Goal: Task Accomplishment & Management: Complete application form

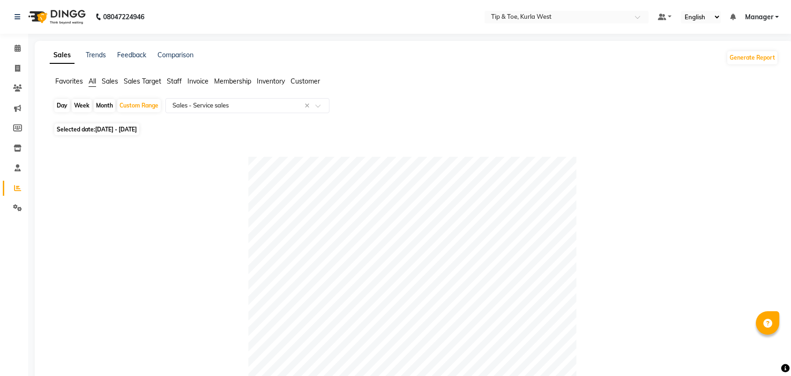
select select "full_report"
select select "csv"
click at [12, 67] on span at bounding box center [17, 68] width 16 height 11
select select "service"
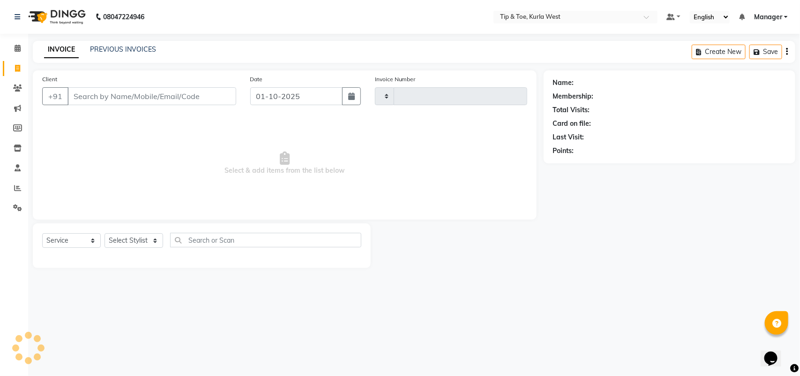
type input "2101"
select select "5986"
drag, startPoint x: 159, startPoint y: 99, endPoint x: 248, endPoint y: 100, distance: 88.1
click at [158, 99] on input "Client" at bounding box center [152, 96] width 169 height 18
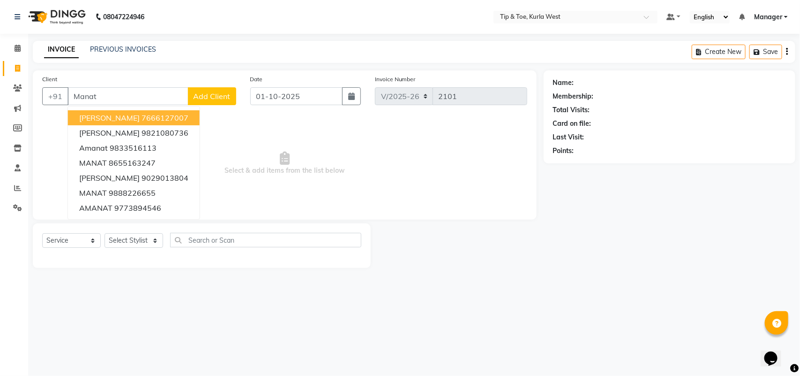
type input "Manat"
click at [211, 89] on button "Add Client" at bounding box center [212, 96] width 48 height 18
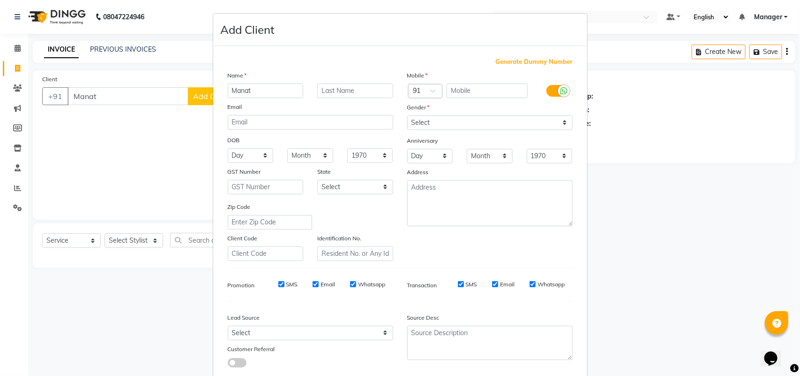
click at [514, 66] on span "Generate Dummy Number" at bounding box center [534, 61] width 77 height 9
type input "1258800001102"
checkbox input "false"
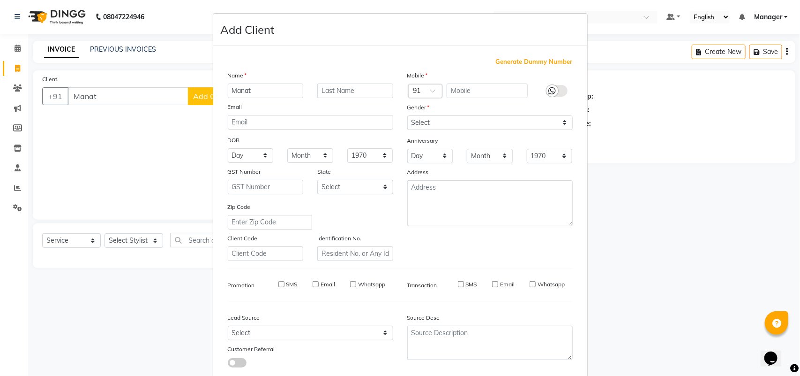
checkbox input "false"
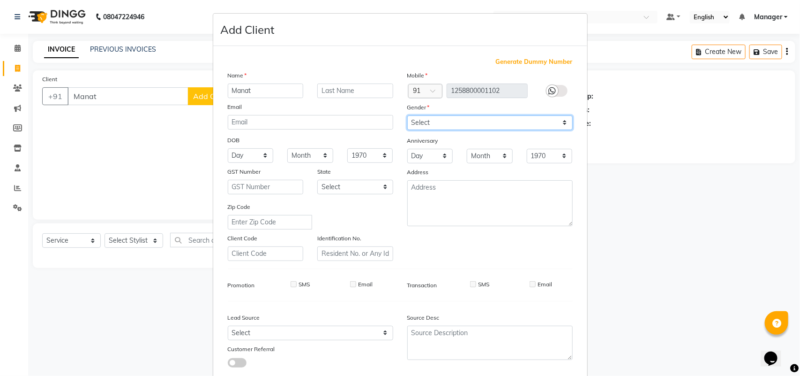
drag, startPoint x: 444, startPoint y: 122, endPoint x: 444, endPoint y: 129, distance: 7.1
click at [444, 123] on select "Select [DEMOGRAPHIC_DATA] [DEMOGRAPHIC_DATA] Other Prefer Not To Say" at bounding box center [489, 122] width 165 height 15
select select "[DEMOGRAPHIC_DATA]"
click at [407, 115] on select "Select [DEMOGRAPHIC_DATA] [DEMOGRAPHIC_DATA] Other Prefer Not To Say" at bounding box center [489, 122] width 165 height 15
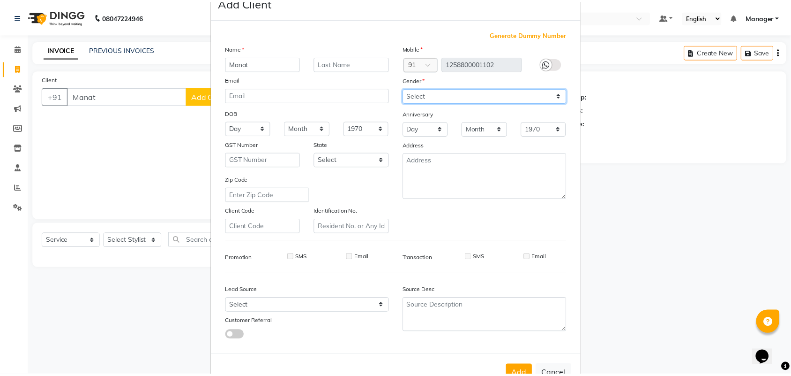
scroll to position [54, 0]
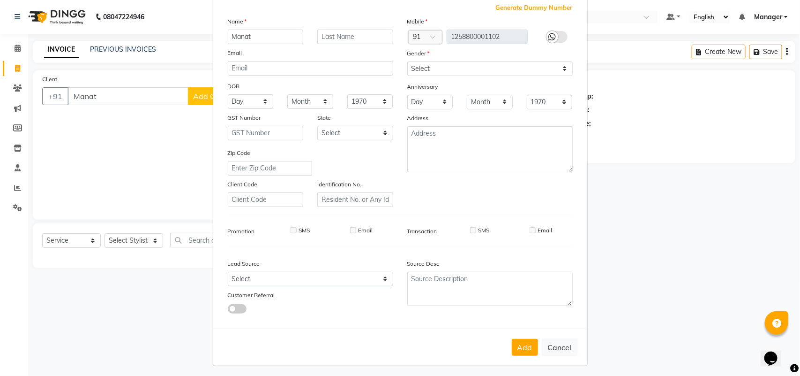
click at [513, 338] on button "Add" at bounding box center [525, 346] width 26 height 17
type input "1258800001102"
select select
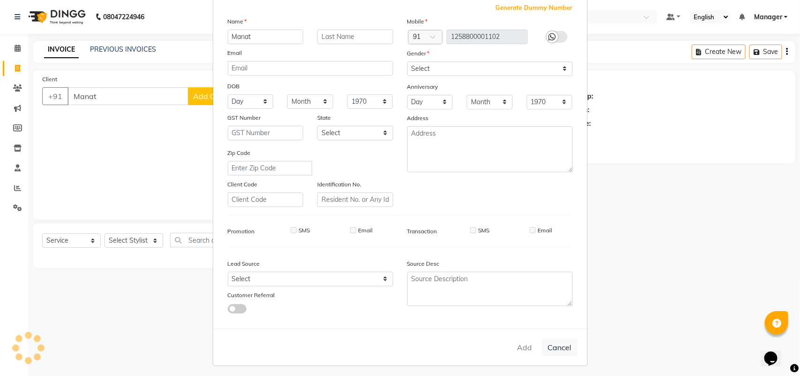
select select
checkbox input "false"
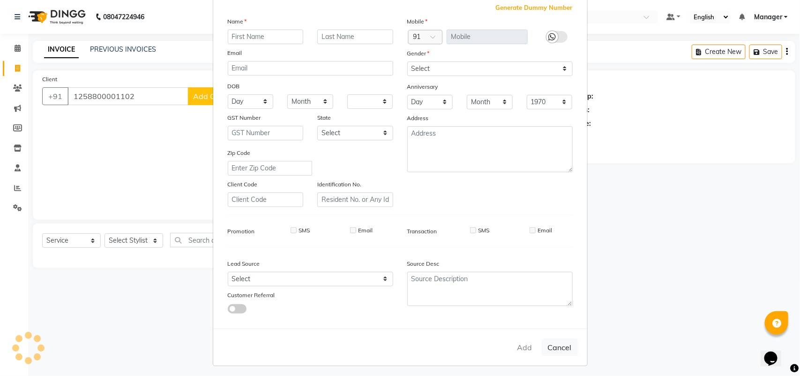
checkbox input "false"
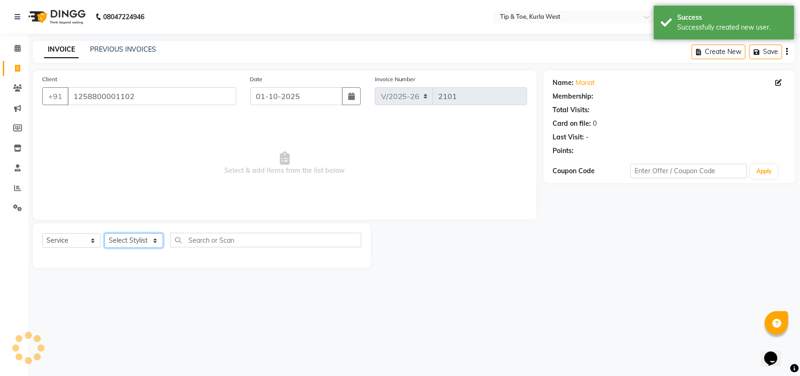
click at [137, 240] on select "Select Stylist [PERSON_NAME] KAVERI [PERSON_NAME] Kurla login access Manager [P…" at bounding box center [134, 240] width 59 height 15
select select "42756"
click at [105, 233] on select "Select Stylist [PERSON_NAME] KAVERI [PERSON_NAME] Kurla login access Manager [P…" at bounding box center [134, 240] width 59 height 15
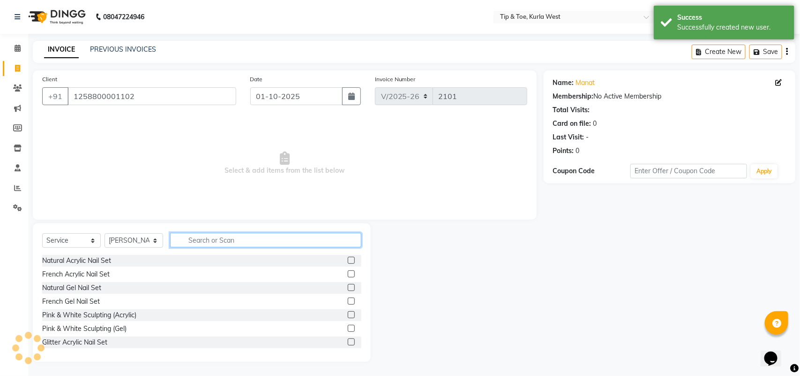
click at [235, 239] on input "text" at bounding box center [265, 240] width 191 height 15
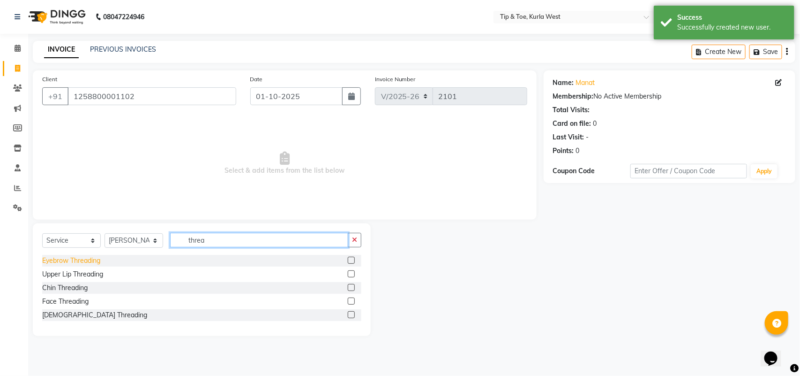
type input "threa"
click at [67, 261] on div "Eyebrow Threading" at bounding box center [71, 261] width 58 height 10
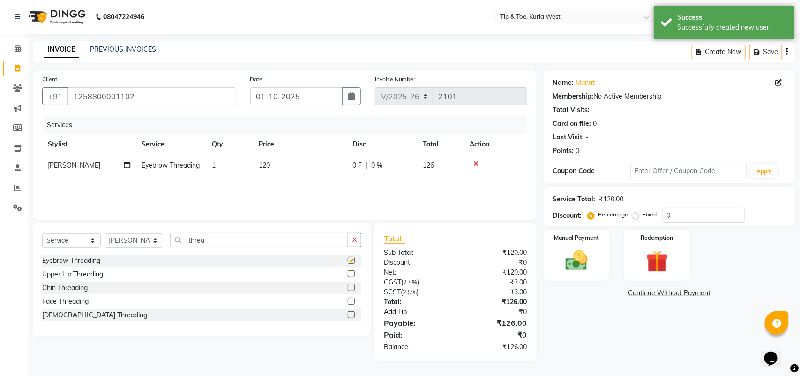
checkbox input "false"
click at [577, 262] on img at bounding box center [576, 260] width 37 height 26
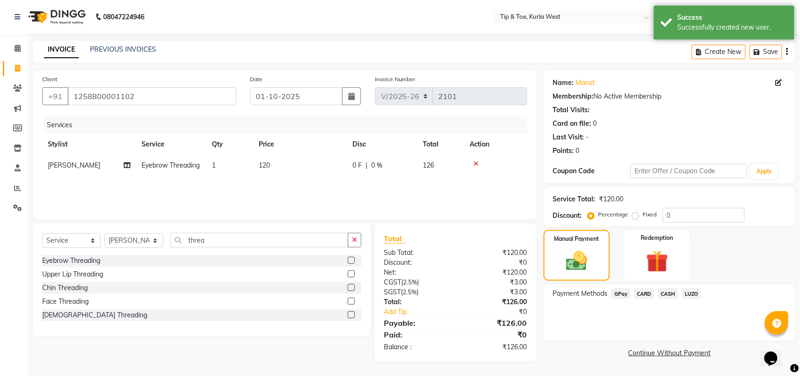
drag, startPoint x: 625, startPoint y: 295, endPoint x: 628, endPoint y: 301, distance: 6.1
click at [625, 296] on span "GPay" at bounding box center [621, 293] width 19 height 11
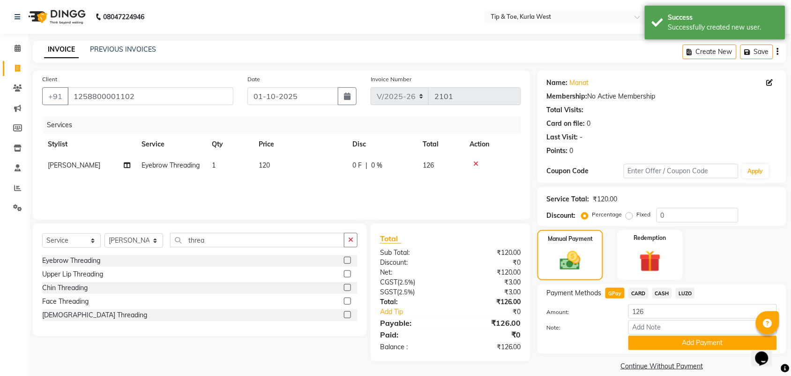
click at [654, 343] on button "Add Payment" at bounding box center [703, 342] width 149 height 15
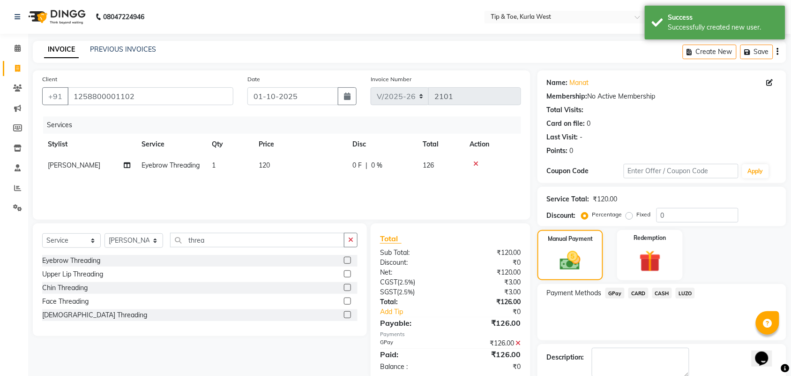
scroll to position [51, 0]
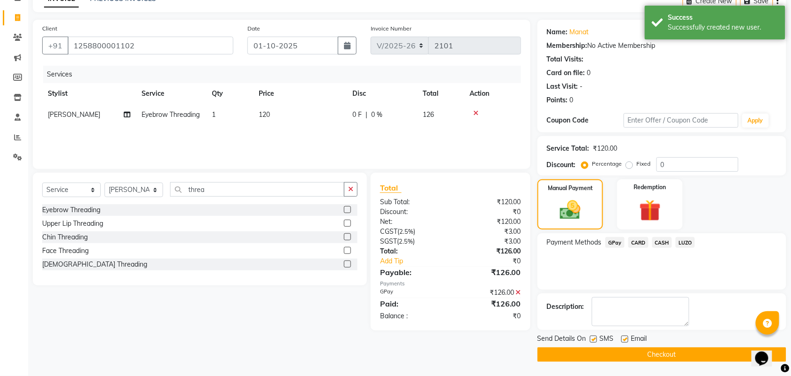
click at [595, 340] on label at bounding box center [593, 338] width 7 height 7
click at [595, 340] on input "checkbox" at bounding box center [593, 339] width 6 height 6
checkbox input "false"
drag, startPoint x: 624, startPoint y: 340, endPoint x: 633, endPoint y: 345, distance: 9.7
click at [625, 340] on label at bounding box center [625, 338] width 7 height 7
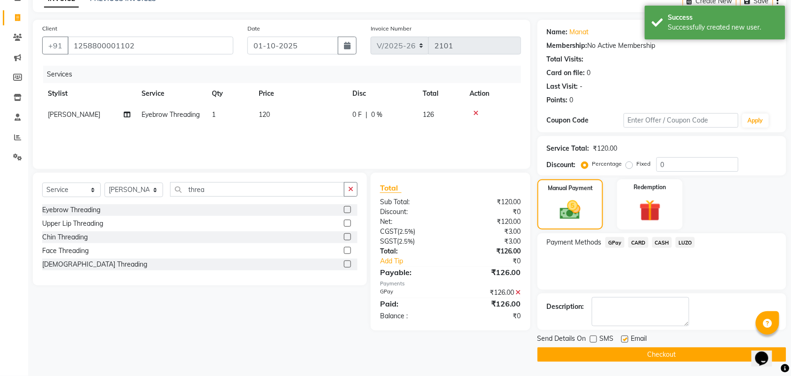
click at [625, 340] on input "checkbox" at bounding box center [625, 339] width 6 height 6
checkbox input "false"
click at [641, 353] on button "Checkout" at bounding box center [662, 354] width 249 height 15
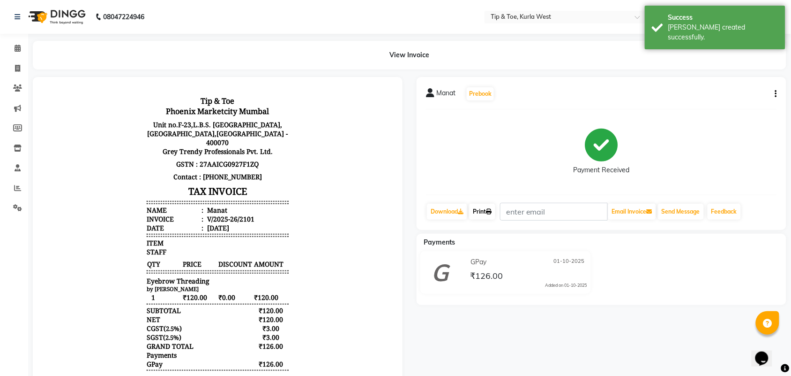
drag, startPoint x: 491, startPoint y: 211, endPoint x: 500, endPoint y: 219, distance: 11.6
click at [492, 211] on icon at bounding box center [489, 212] width 6 height 6
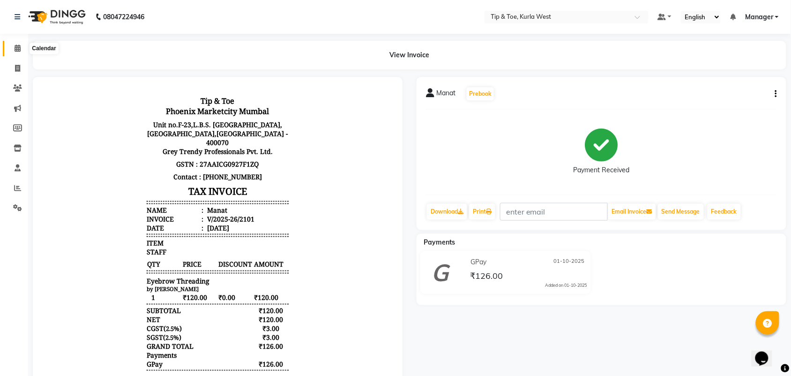
click at [13, 50] on span at bounding box center [17, 48] width 16 height 11
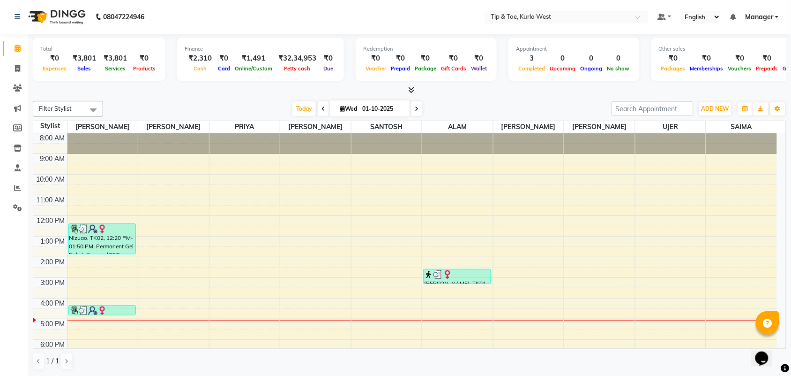
scroll to position [0, 0]
click at [549, 102] on div "[DATE] [DATE]" at bounding box center [357, 108] width 499 height 14
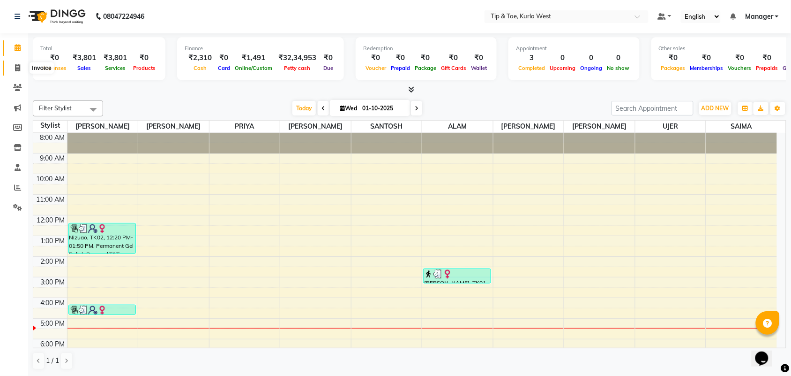
click at [19, 67] on icon at bounding box center [17, 67] width 5 height 7
select select "service"
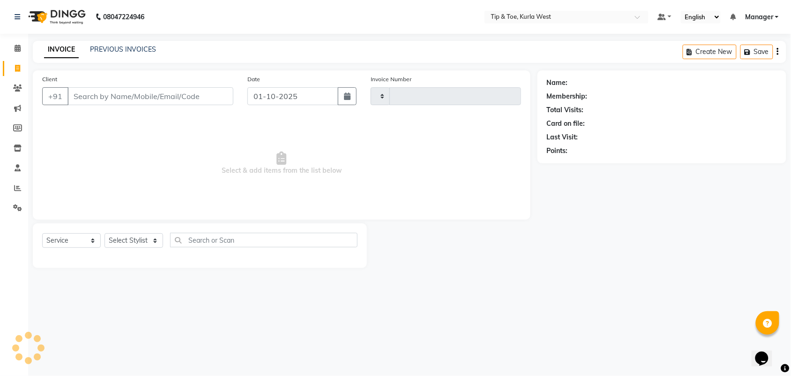
type input "2102"
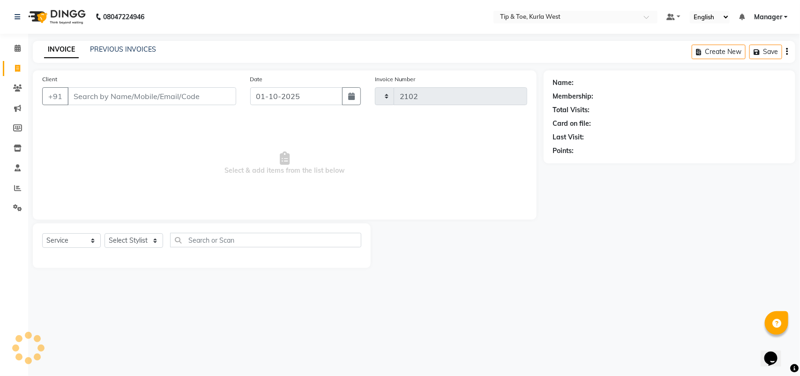
select select "5986"
type input "[PERSON_NAME]"
click at [204, 92] on span "Add Client" at bounding box center [212, 95] width 37 height 9
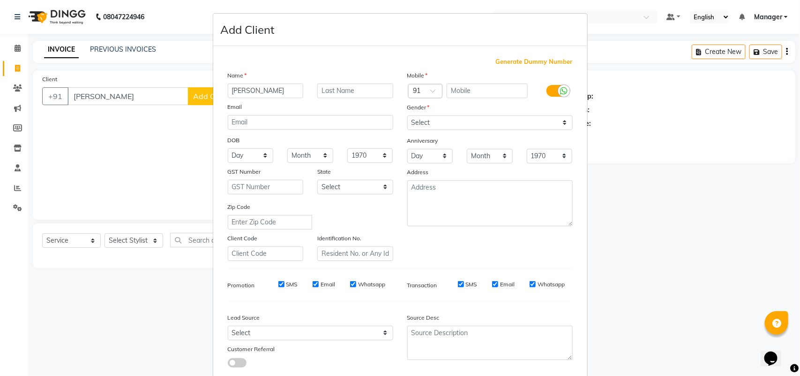
drag, startPoint x: 515, startPoint y: 62, endPoint x: 503, endPoint y: 78, distance: 19.8
click at [514, 62] on span "Generate Dummy Number" at bounding box center [534, 61] width 77 height 9
type input "1258800001103"
checkbox input "false"
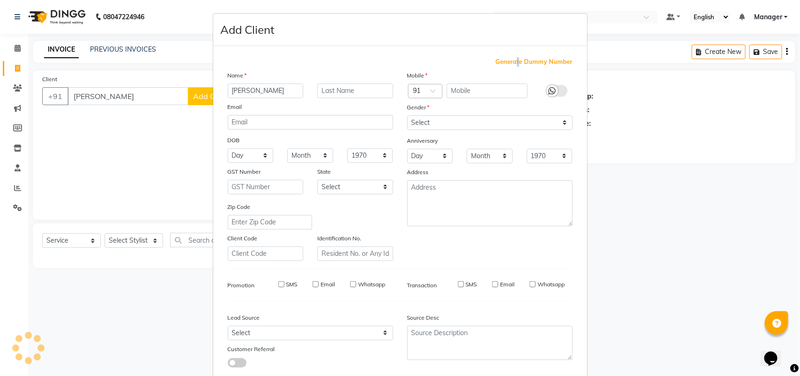
checkbox input "false"
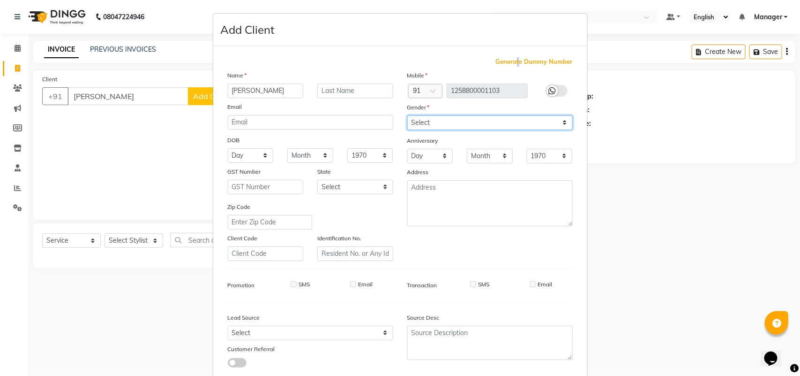
drag, startPoint x: 466, startPoint y: 118, endPoint x: 462, endPoint y: 128, distance: 11.0
click at [466, 118] on select "Select [DEMOGRAPHIC_DATA] [DEMOGRAPHIC_DATA] Other Prefer Not To Say" at bounding box center [489, 122] width 165 height 15
select select "[DEMOGRAPHIC_DATA]"
click at [407, 115] on select "Select [DEMOGRAPHIC_DATA] [DEMOGRAPHIC_DATA] Other Prefer Not To Say" at bounding box center [489, 122] width 165 height 15
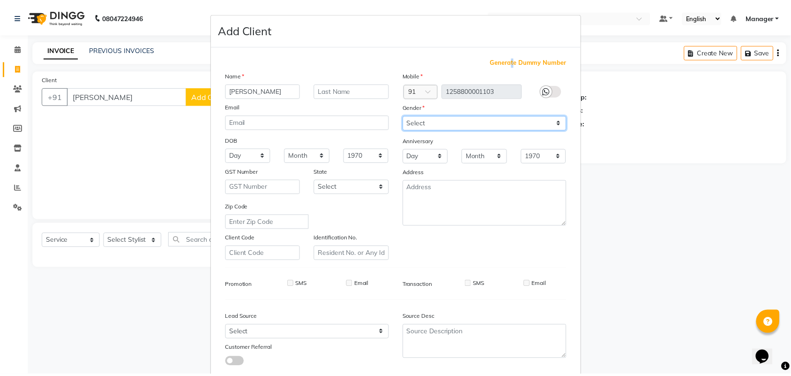
scroll to position [54, 0]
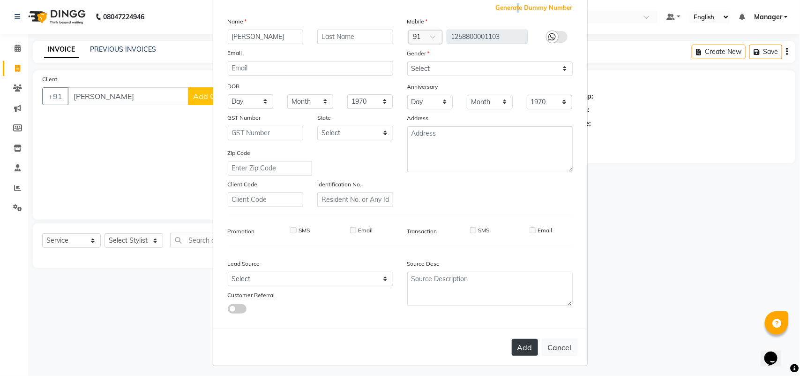
click at [519, 343] on button "Add" at bounding box center [525, 346] width 26 height 17
type input "1258800001103"
select select
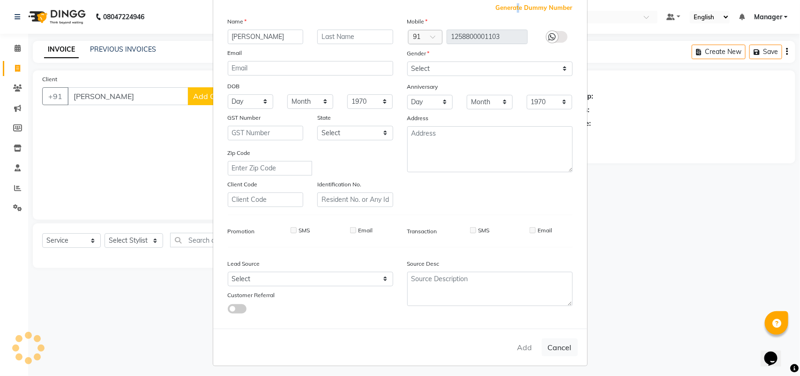
select select
checkbox input "false"
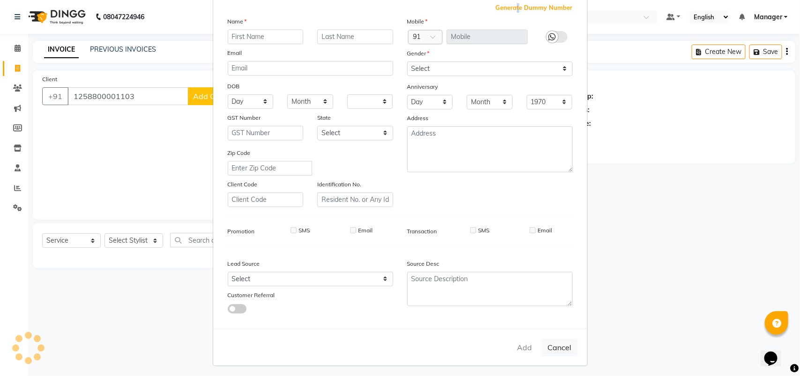
checkbox input "false"
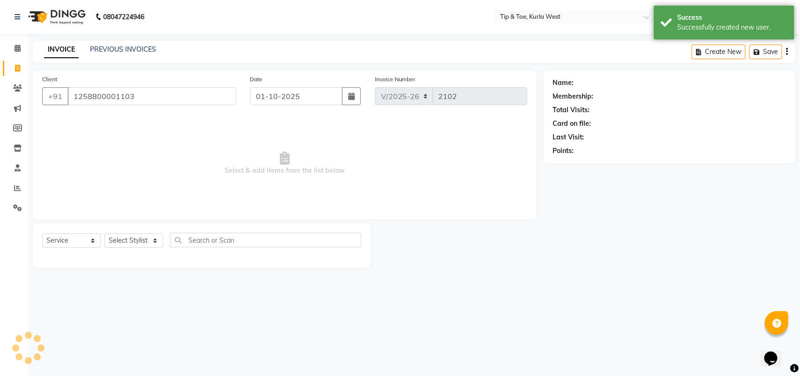
click at [132, 240] on ngb-modal-window "Add Client Generate Dummy Number Name Email DOB Day 01 02 03 04 05 06 07 08 09 …" at bounding box center [400, 188] width 800 height 376
drag, startPoint x: 132, startPoint y: 240, endPoint x: 136, endPoint y: 233, distance: 8.0
click at [133, 240] on select "Select Stylist [PERSON_NAME] KAVERI [PERSON_NAME] Kurla login access Manager [P…" at bounding box center [134, 240] width 59 height 15
select select "86080"
click at [105, 233] on select "Select Stylist [PERSON_NAME] KAVERI [PERSON_NAME] Kurla login access Manager [P…" at bounding box center [134, 240] width 59 height 15
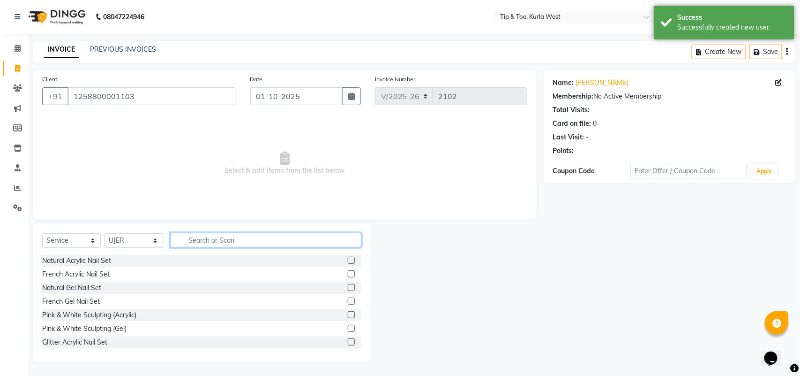
click at [208, 240] on input "text" at bounding box center [265, 240] width 191 height 15
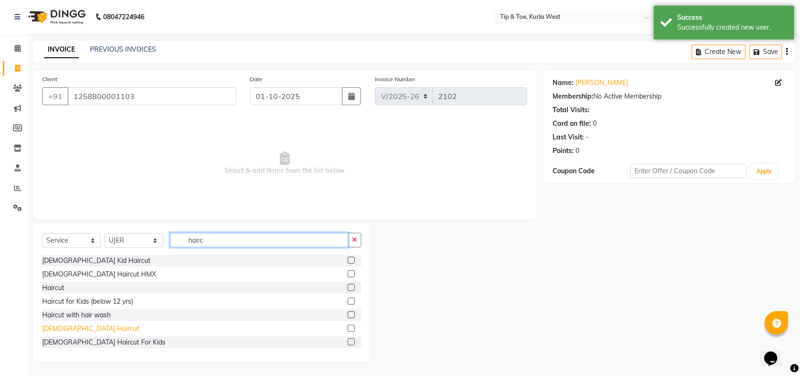
type input "hairc"
click at [63, 330] on div "[DEMOGRAPHIC_DATA] Haircut" at bounding box center [90, 328] width 97 height 10
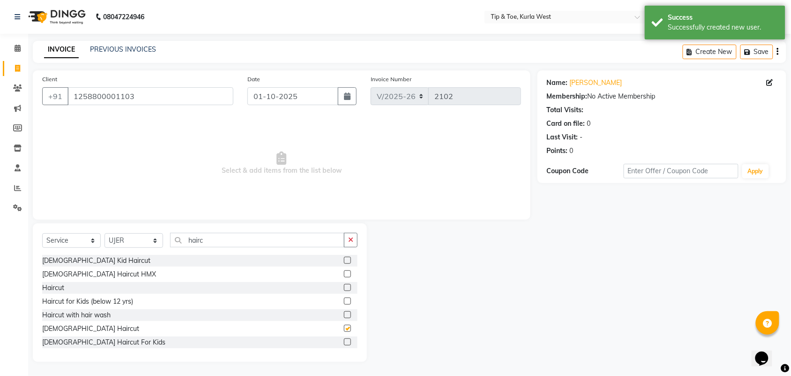
checkbox input "false"
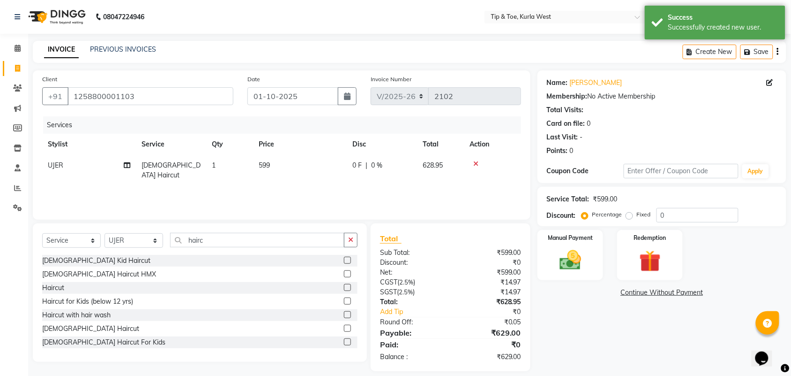
scroll to position [9, 0]
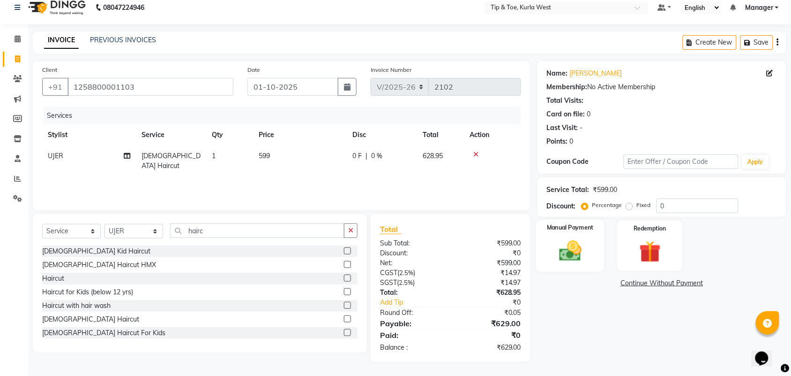
drag, startPoint x: 582, startPoint y: 251, endPoint x: 582, endPoint y: 256, distance: 5.2
click at [582, 251] on img at bounding box center [570, 251] width 37 height 26
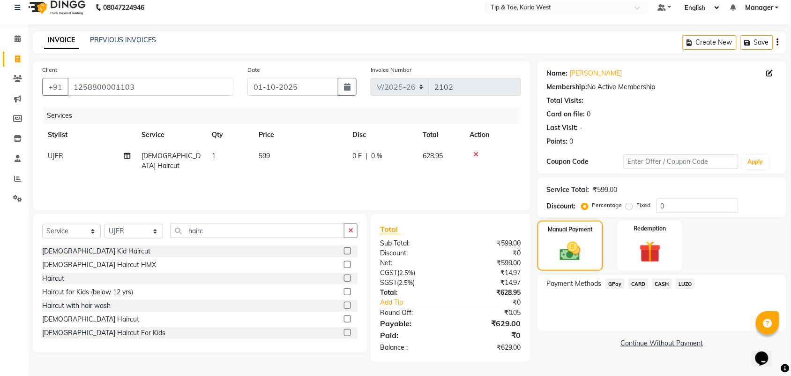
drag, startPoint x: 615, startPoint y: 284, endPoint x: 616, endPoint y: 291, distance: 7.0
click at [615, 285] on span "GPay" at bounding box center [615, 283] width 19 height 11
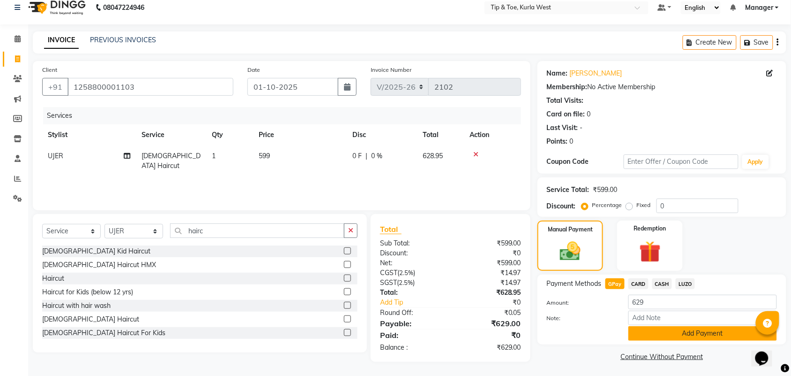
scroll to position [11, 0]
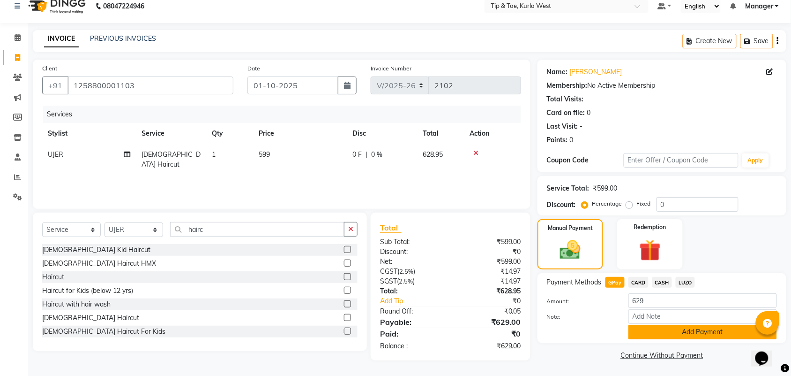
click at [669, 338] on button "Add Payment" at bounding box center [703, 331] width 149 height 15
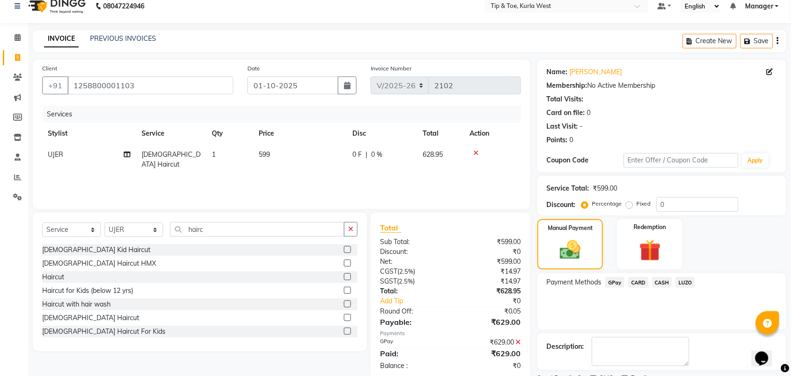
scroll to position [51, 0]
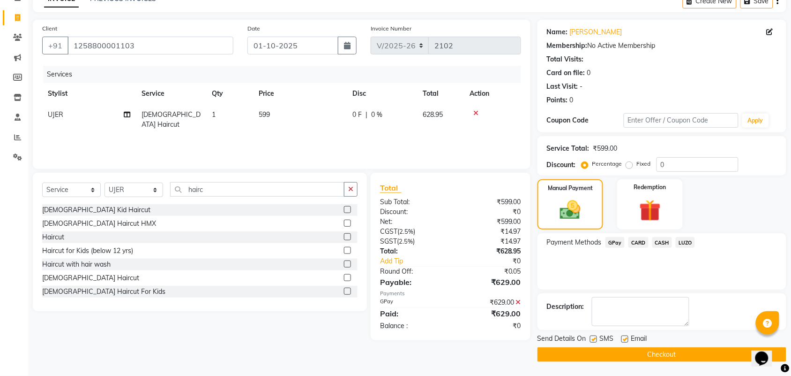
click at [592, 340] on label at bounding box center [593, 338] width 7 height 7
click at [592, 340] on input "checkbox" at bounding box center [593, 339] width 6 height 6
checkbox input "false"
drag, startPoint x: 624, startPoint y: 337, endPoint x: 627, endPoint y: 347, distance: 11.1
click at [624, 338] on label at bounding box center [625, 338] width 7 height 7
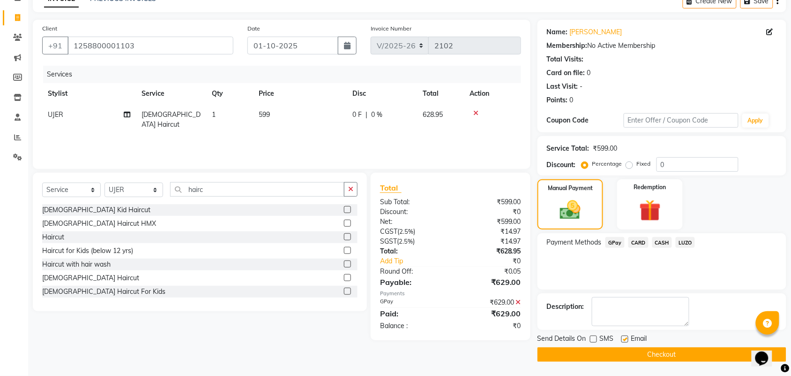
click at [624, 338] on input "checkbox" at bounding box center [625, 339] width 6 height 6
checkbox input "false"
click at [642, 356] on button "Checkout" at bounding box center [662, 354] width 249 height 15
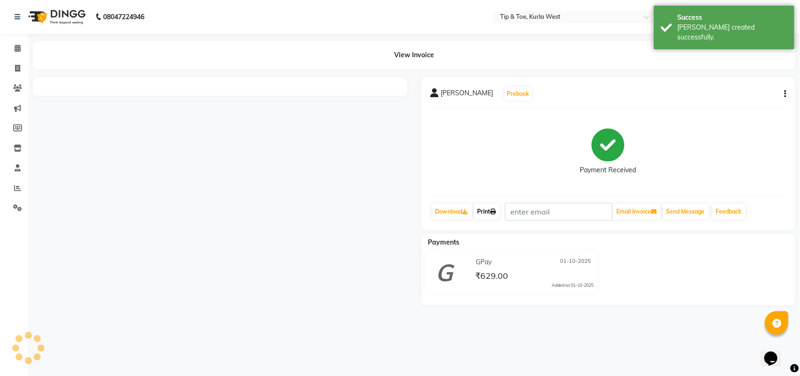
click at [490, 205] on link "Print" at bounding box center [487, 211] width 26 height 16
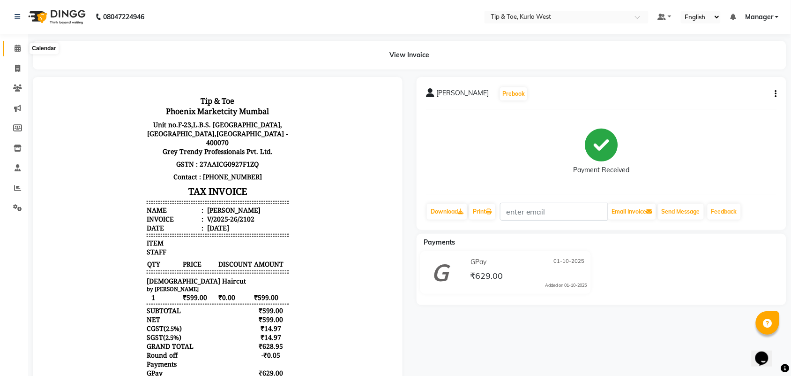
click at [11, 50] on span at bounding box center [17, 48] width 16 height 11
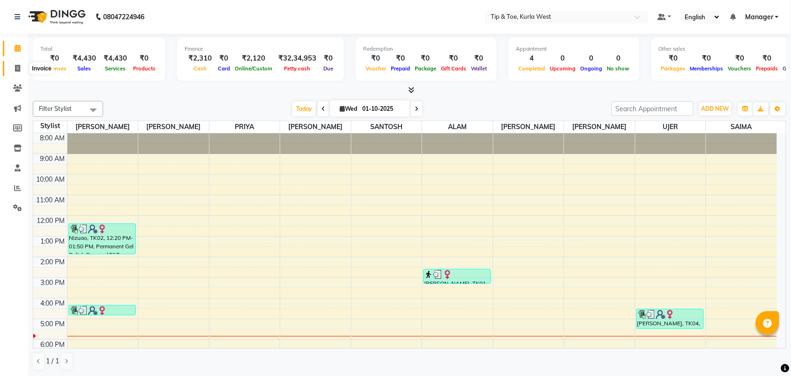
click at [16, 67] on icon at bounding box center [17, 68] width 5 height 7
select select "service"
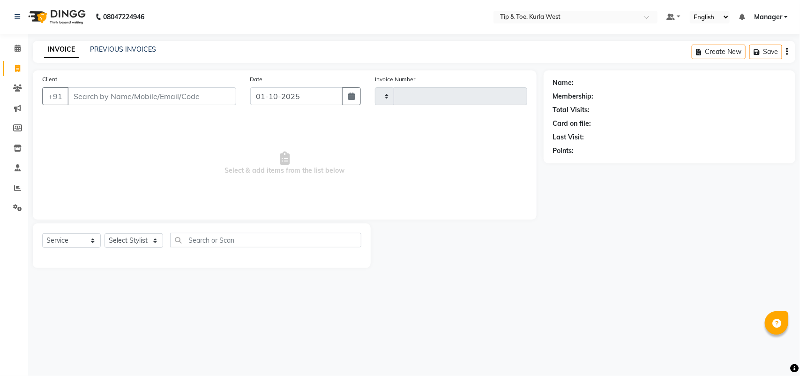
type input "2103"
select select "5986"
type input "9912283706"
click at [208, 102] on button "Add Client" at bounding box center [212, 96] width 48 height 18
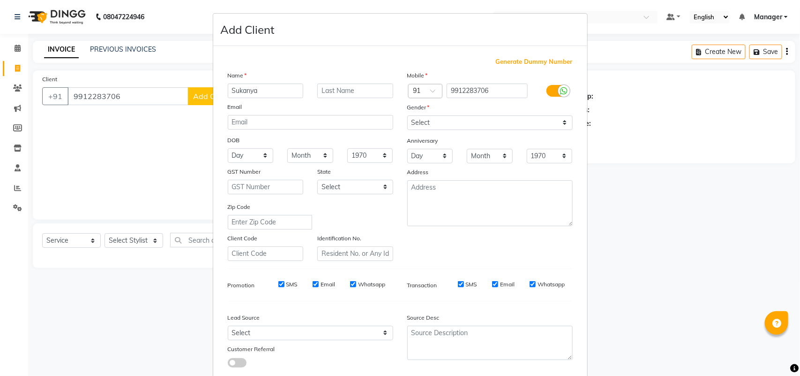
type input "Sukanya"
click at [439, 122] on select "Select [DEMOGRAPHIC_DATA] [DEMOGRAPHIC_DATA] Other Prefer Not To Say" at bounding box center [489, 122] width 165 height 15
select select "[DEMOGRAPHIC_DATA]"
click at [407, 115] on select "Select [DEMOGRAPHIC_DATA] [DEMOGRAPHIC_DATA] Other Prefer Not To Say" at bounding box center [489, 122] width 165 height 15
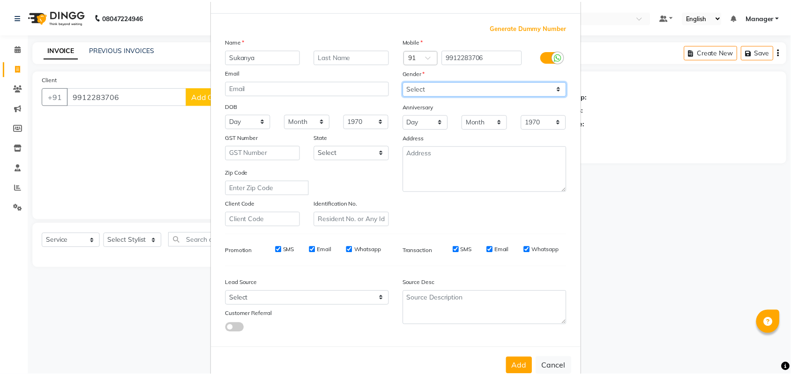
scroll to position [54, 0]
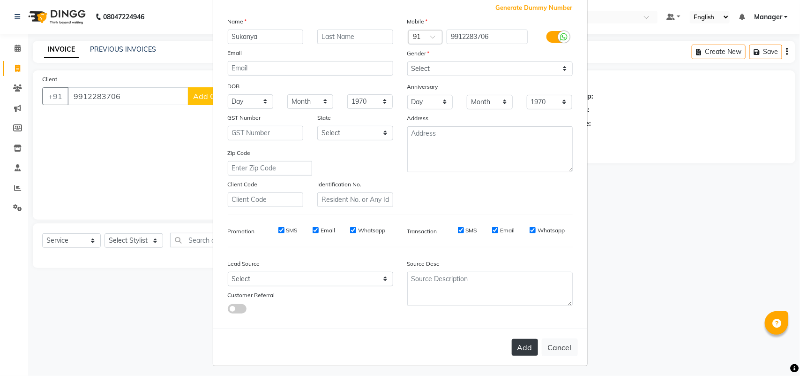
click at [524, 350] on button "Add" at bounding box center [525, 346] width 26 height 17
select select
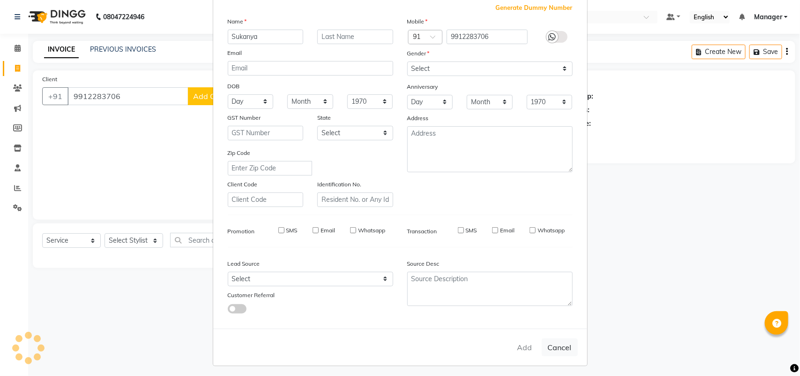
select select
checkbox input "false"
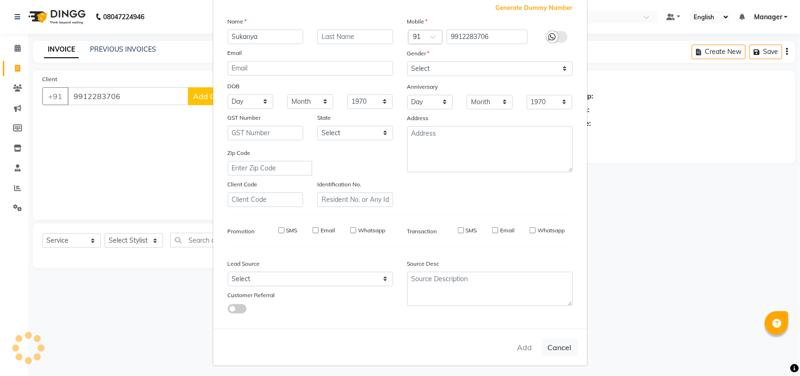
checkbox input "false"
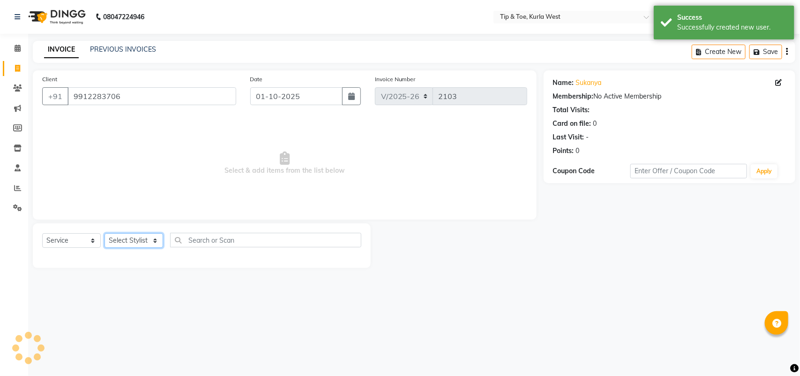
click at [147, 242] on select "Select Stylist [PERSON_NAME] KAVERI [PERSON_NAME] Kurla login access Manager [P…" at bounding box center [134, 240] width 59 height 15
select select "90658"
click at [105, 233] on select "Select Stylist [PERSON_NAME] KAVERI [PERSON_NAME] Kurla login access Manager [P…" at bounding box center [134, 240] width 59 height 15
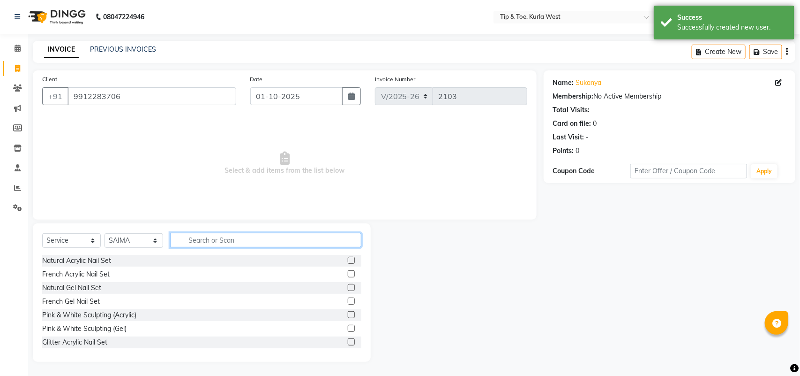
click at [223, 233] on input "text" at bounding box center [265, 240] width 191 height 15
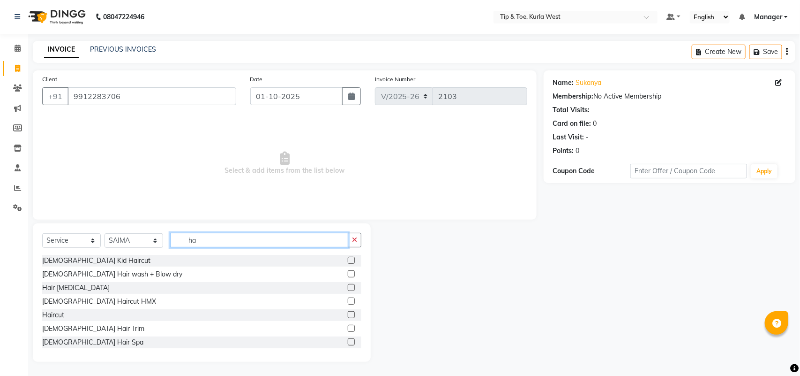
type input "h"
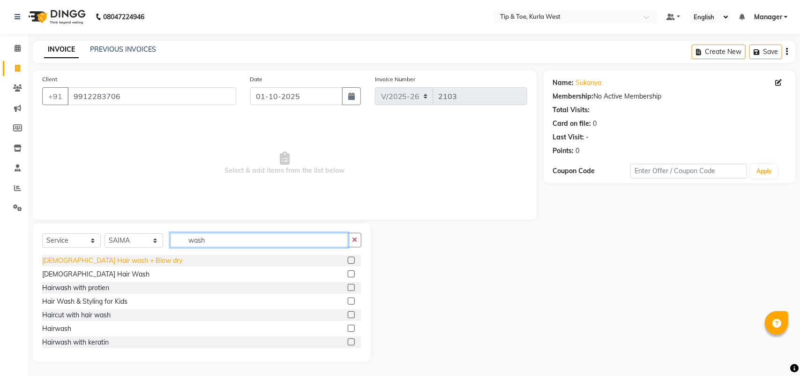
type input "wash"
click at [104, 263] on div "[DEMOGRAPHIC_DATA] Hair wash + Blow dry" at bounding box center [112, 261] width 140 height 10
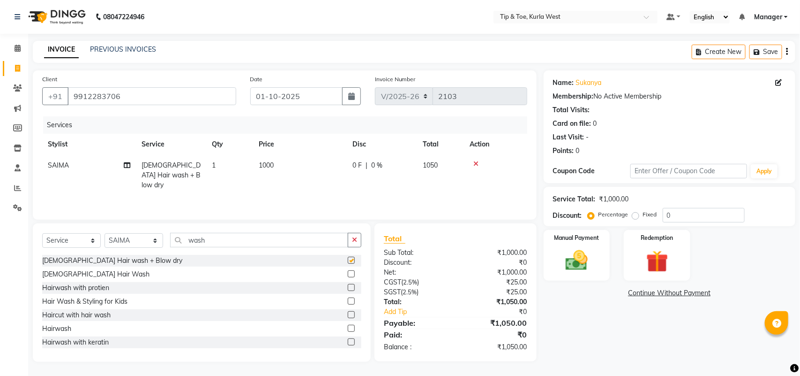
checkbox input "false"
click at [275, 170] on td "1000" at bounding box center [300, 175] width 94 height 41
select select "90658"
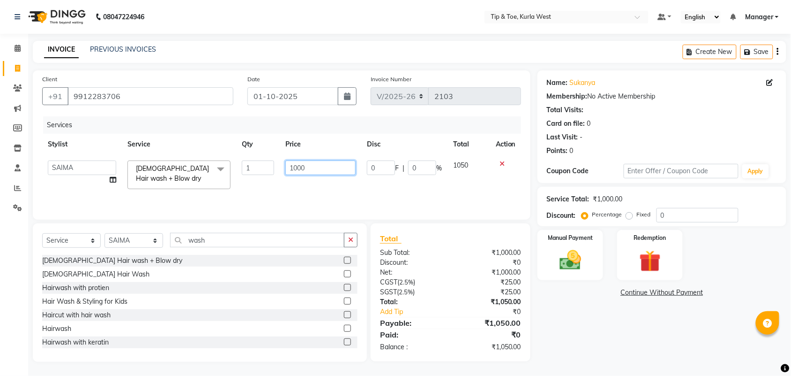
drag, startPoint x: 315, startPoint y: 165, endPoint x: 299, endPoint y: 172, distance: 17.9
click at [273, 168] on tr "[PERSON_NAME] KAVERI [PERSON_NAME] Kurla login access Manager [PERSON_NAME] PRI…" at bounding box center [281, 175] width 479 height 40
type input "1398"
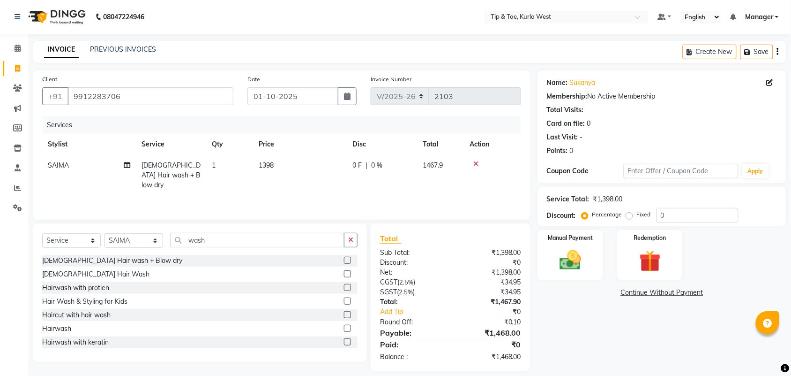
click at [566, 338] on div "Name: Sukanya Membership: No Active Membership Total Visits: Card on file: 0 La…" at bounding box center [666, 220] width 256 height 301
click at [570, 256] on img at bounding box center [570, 260] width 37 height 26
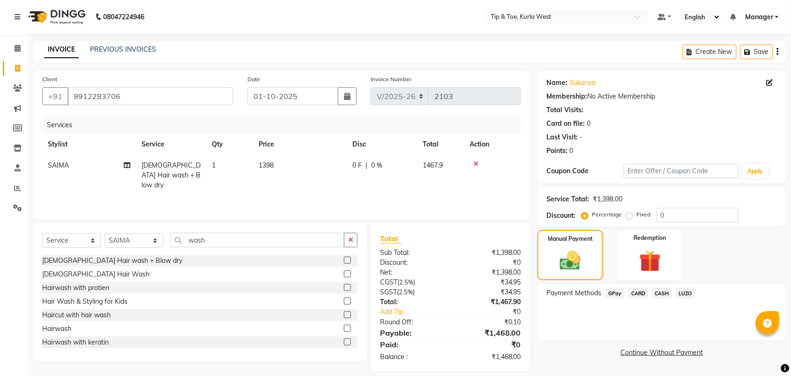
click at [663, 293] on span "CASH" at bounding box center [663, 292] width 20 height 11
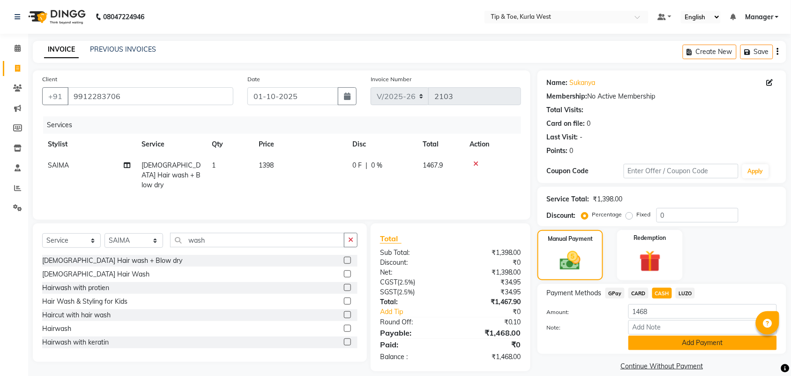
click at [679, 338] on button "Add Payment" at bounding box center [703, 342] width 149 height 15
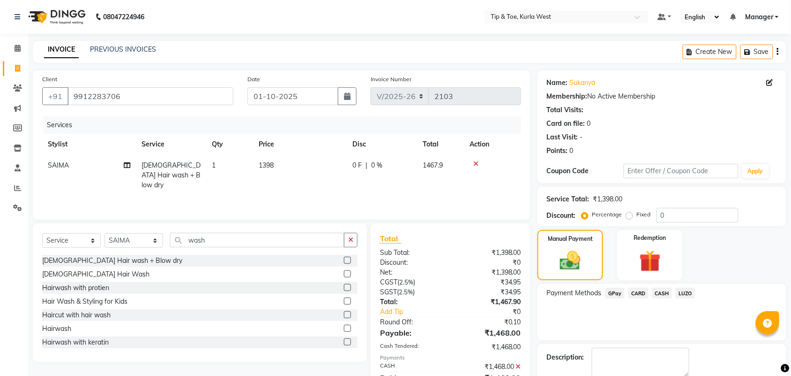
scroll to position [51, 0]
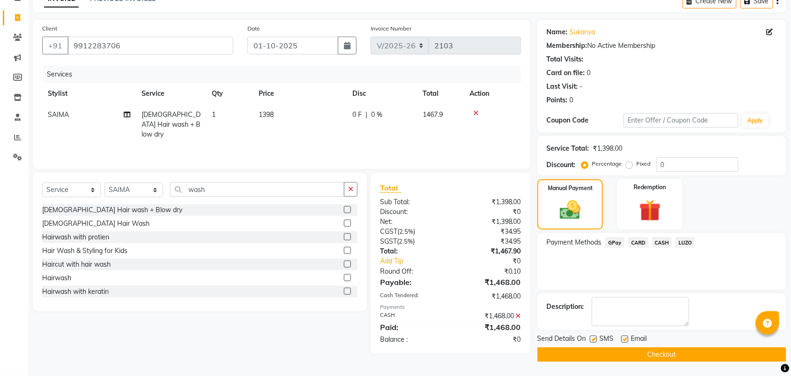
click at [596, 336] on label at bounding box center [593, 338] width 7 height 7
click at [596, 336] on input "checkbox" at bounding box center [593, 339] width 6 height 6
checkbox input "false"
click at [626, 336] on label at bounding box center [625, 338] width 7 height 7
click at [626, 336] on input "checkbox" at bounding box center [625, 339] width 6 height 6
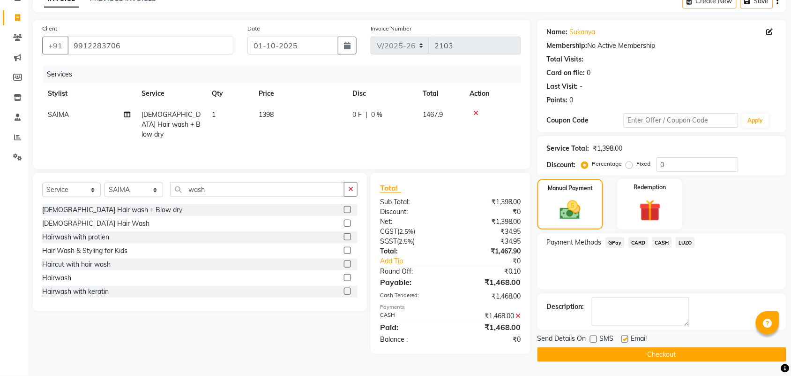
checkbox input "false"
click at [654, 350] on button "Checkout" at bounding box center [662, 354] width 249 height 15
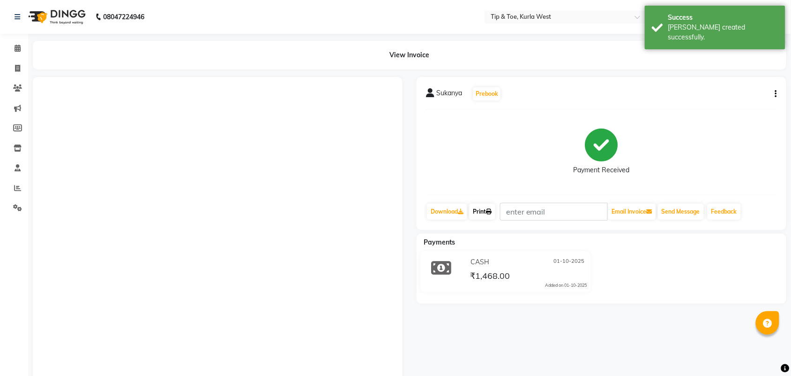
click at [487, 210] on link "Print" at bounding box center [482, 211] width 26 height 16
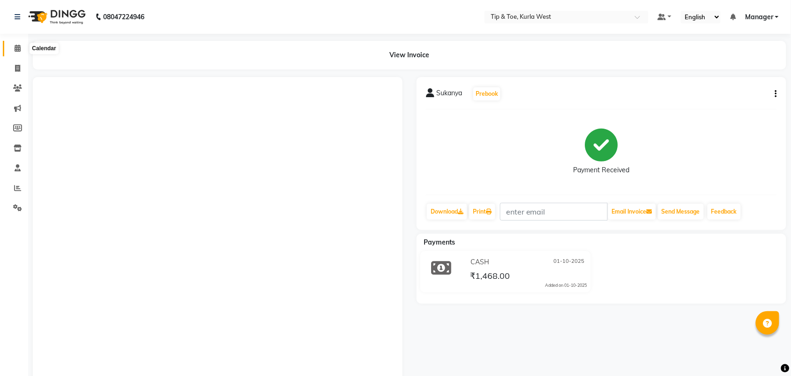
click at [15, 48] on icon at bounding box center [18, 48] width 6 height 7
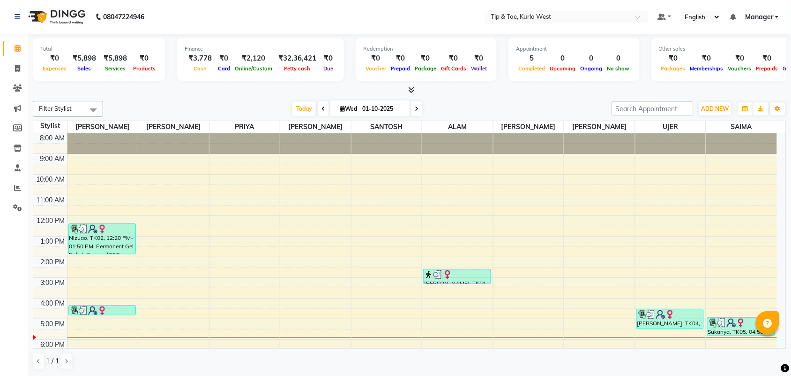
click at [480, 108] on div "[DATE] [DATE]" at bounding box center [357, 109] width 499 height 14
